Goal: Navigation & Orientation: Find specific page/section

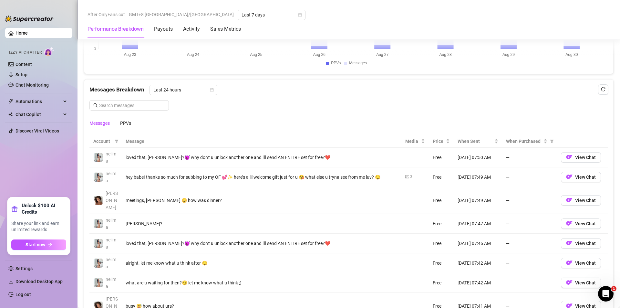
scroll to position [581, 0]
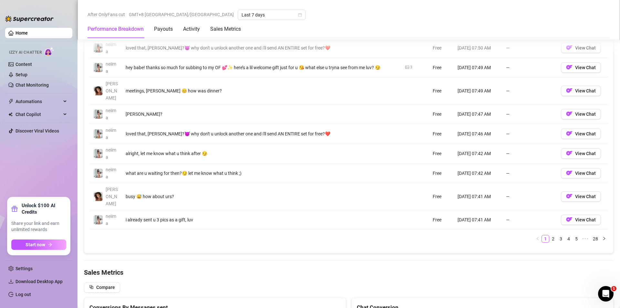
scroll to position [517, 0]
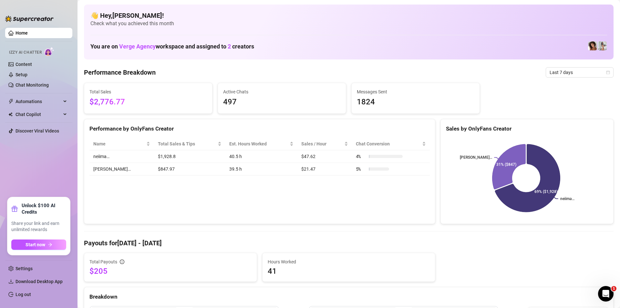
scroll to position [323, 0]
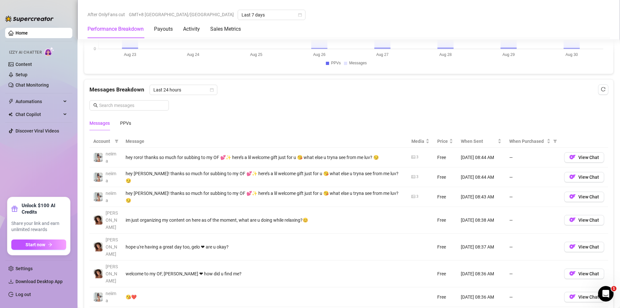
scroll to position [533, 0]
